Goal: Check status: Check status

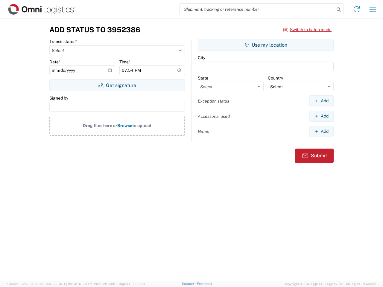
click at [257, 9] on input "search" at bounding box center [257, 9] width 155 height 11
click at [339, 10] on icon at bounding box center [339, 9] width 8 height 8
click at [357, 9] on icon at bounding box center [357, 9] width 10 height 10
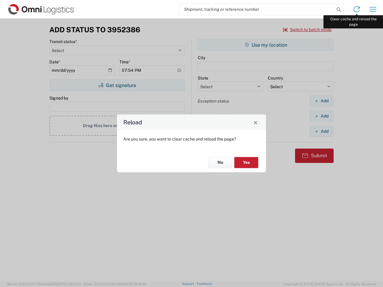
click at [373, 9] on div "Reload Are you sure, you want to clear cache and reload the page? No Yes" at bounding box center [191, 143] width 383 height 287
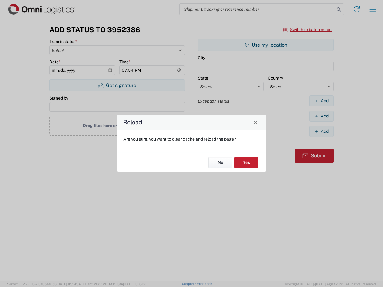
click at [307, 30] on div "Reload Are you sure, you want to clear cache and reload the page? No Yes" at bounding box center [191, 143] width 383 height 287
click at [117, 85] on div "Reload Are you sure, you want to clear cache and reload the page? No Yes" at bounding box center [191, 143] width 383 height 287
click at [266, 45] on div "Reload Are you sure, you want to clear cache and reload the page? No Yes" at bounding box center [191, 143] width 383 height 287
click at [322, 101] on div "Reload Are you sure, you want to clear cache and reload the page? No Yes" at bounding box center [191, 143] width 383 height 287
click at [322, 116] on div "Reload Are you sure, you want to clear cache and reload the page? No Yes" at bounding box center [191, 143] width 383 height 287
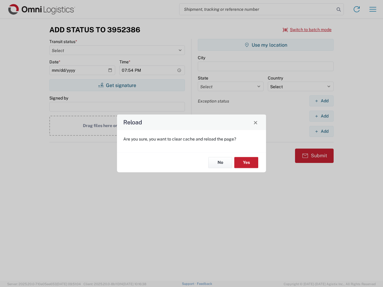
click at [322, 131] on div "Reload Are you sure, you want to clear cache and reload the page? No Yes" at bounding box center [191, 143] width 383 height 287
